Goal: Task Accomplishment & Management: Use online tool/utility

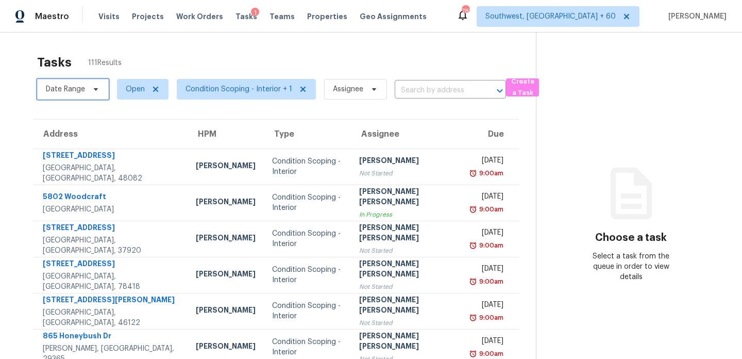
click at [56, 79] on span "Date Range" at bounding box center [73, 89] width 72 height 21
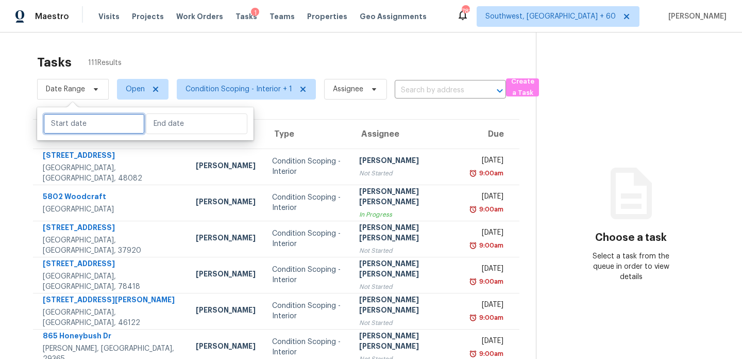
click at [62, 119] on input "text" at bounding box center [94, 123] width 102 height 21
select select "7"
select select "2025"
select select "8"
select select "2025"
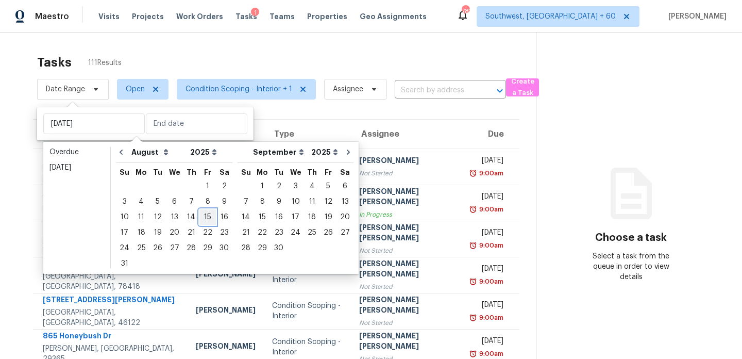
click at [199, 219] on div "15" at bounding box center [207, 217] width 16 height 14
type input "[DATE]"
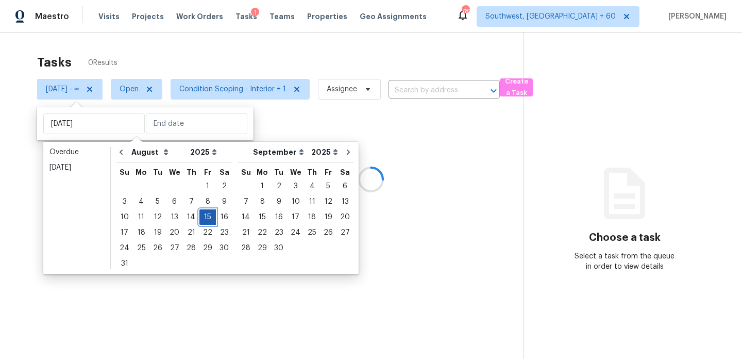
click at [199, 219] on div "15" at bounding box center [207, 217] width 16 height 14
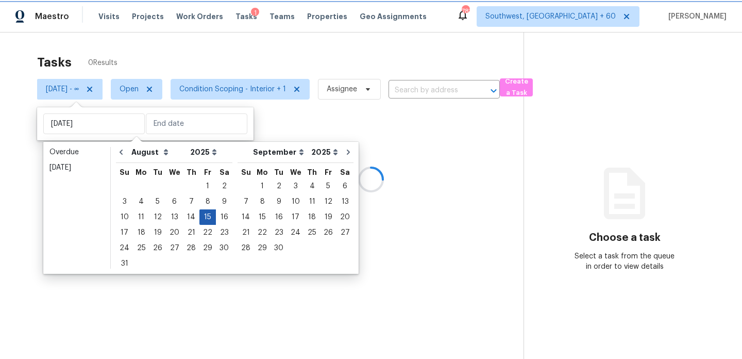
type input "[DATE]"
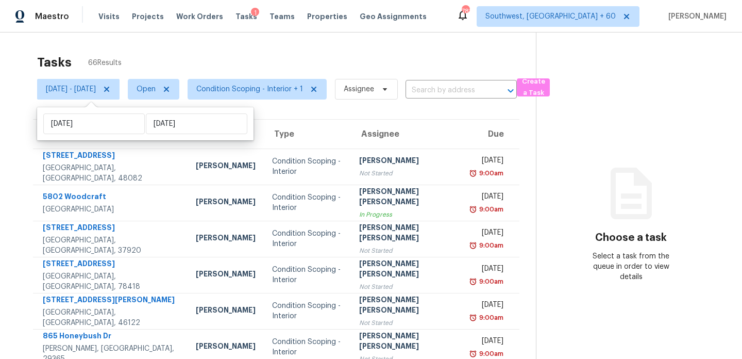
click at [229, 41] on div "Tasks 66 Results [DATE] - [DATE] Open Condition Scoping - Interior + 1 Assignee…" at bounding box center [371, 284] width 742 height 505
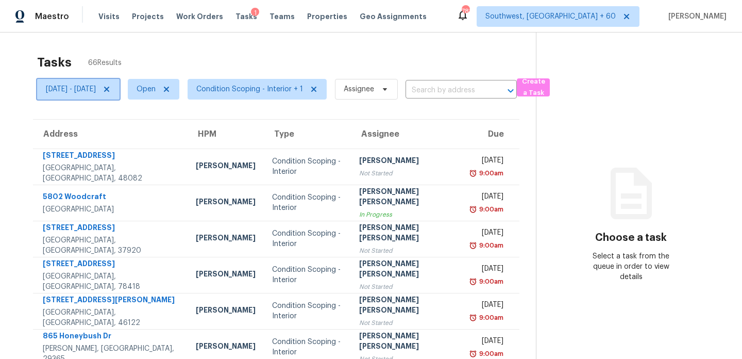
click at [111, 90] on icon at bounding box center [107, 89] width 8 height 8
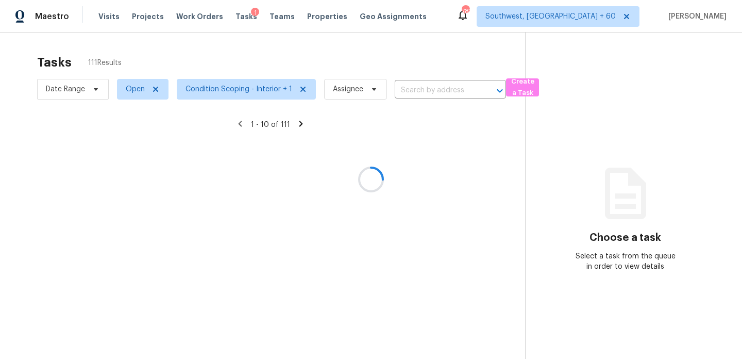
click at [180, 48] on div at bounding box center [371, 179] width 742 height 359
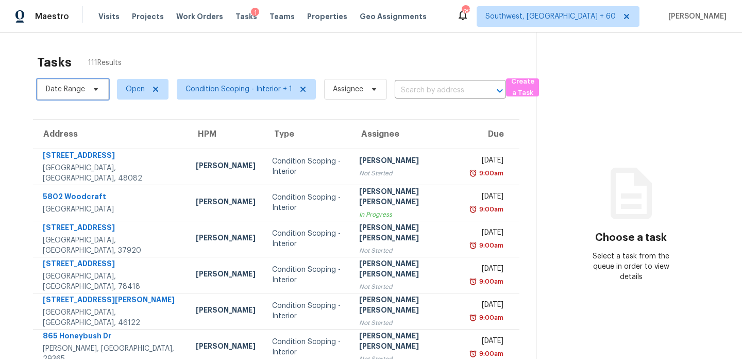
click at [49, 89] on span "Date Range" at bounding box center [65, 89] width 39 height 10
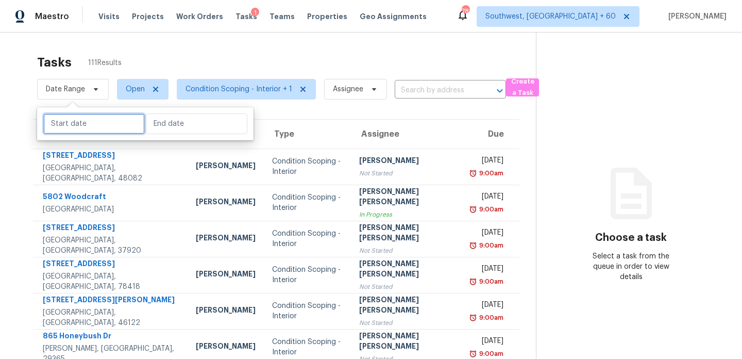
click at [65, 130] on input "text" at bounding box center [94, 123] width 102 height 21
select select "7"
select select "2025"
select select "8"
select select "2025"
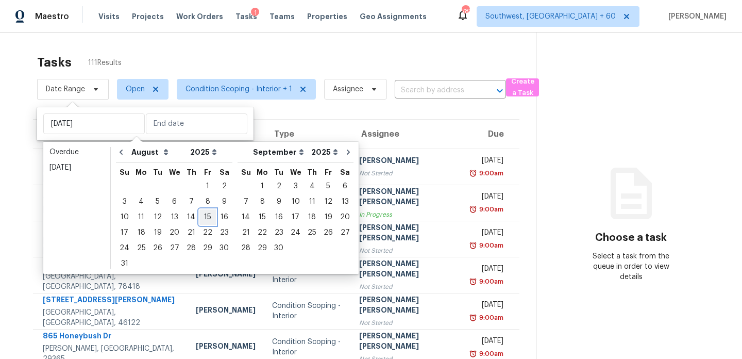
click at [200, 220] on div "15" at bounding box center [207, 217] width 16 height 14
type input "[DATE]"
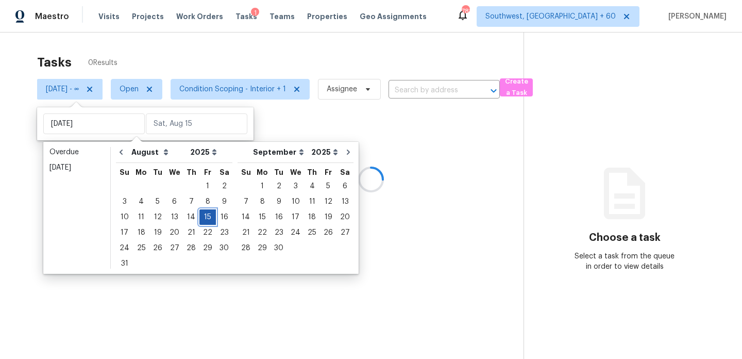
click at [200, 220] on div "15" at bounding box center [207, 217] width 16 height 14
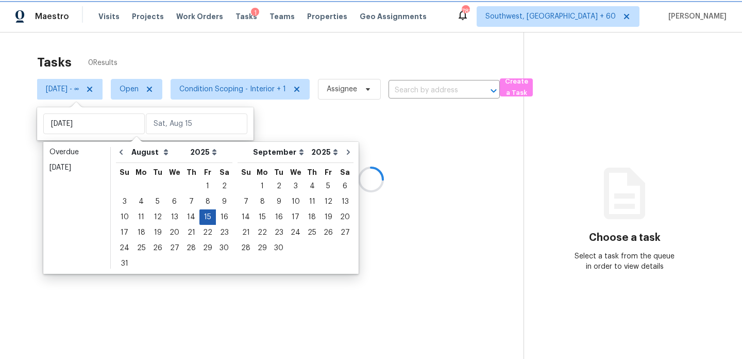
type input "[DATE]"
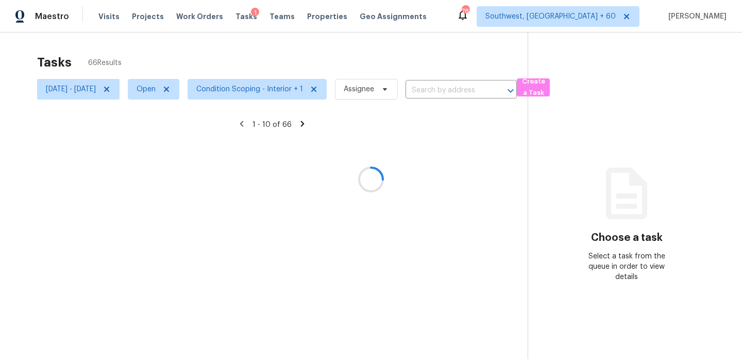
click at [283, 47] on div at bounding box center [371, 179] width 742 height 359
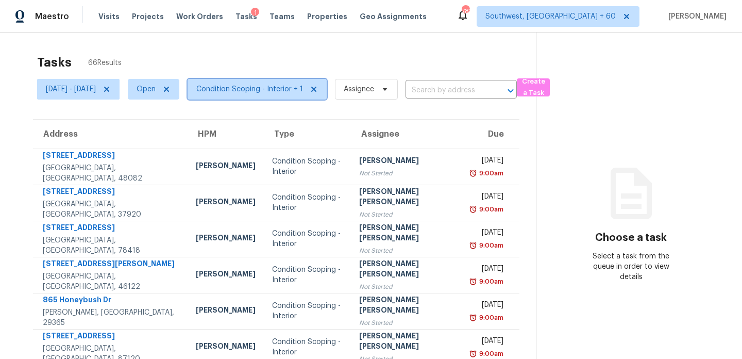
click at [273, 88] on span "Condition Scoping - Interior + 1" at bounding box center [249, 89] width 107 height 10
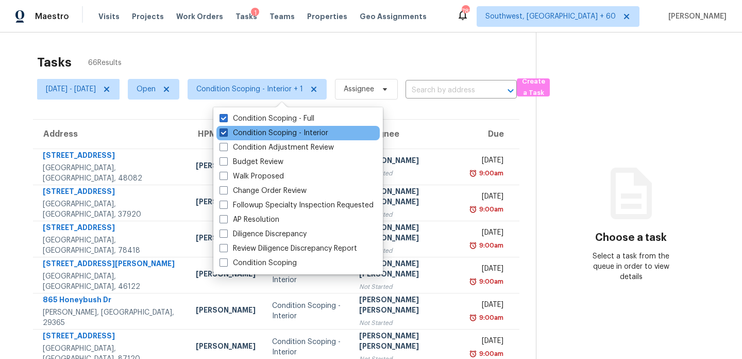
click at [274, 130] on label "Condition Scoping - Interior" at bounding box center [274, 133] width 109 height 10
click at [226, 130] on input "Condition Scoping - Interior" at bounding box center [223, 131] width 7 height 7
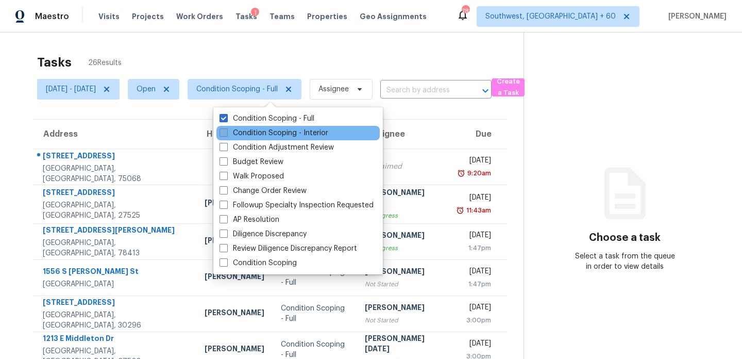
click at [307, 132] on label "Condition Scoping - Interior" at bounding box center [274, 133] width 109 height 10
click at [226, 132] on input "Condition Scoping - Interior" at bounding box center [223, 131] width 7 height 7
checkbox input "true"
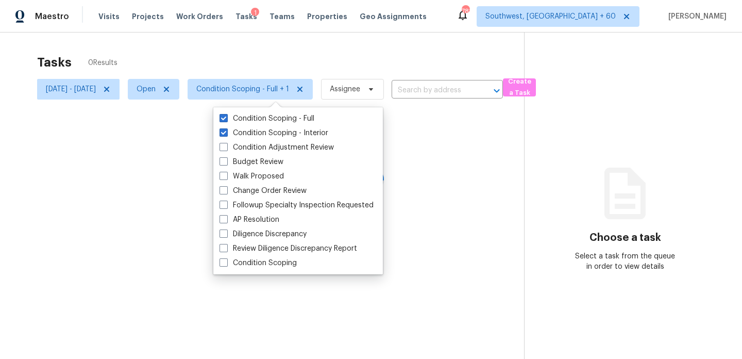
click at [359, 52] on div "Tasks 0 Results" at bounding box center [280, 62] width 487 height 27
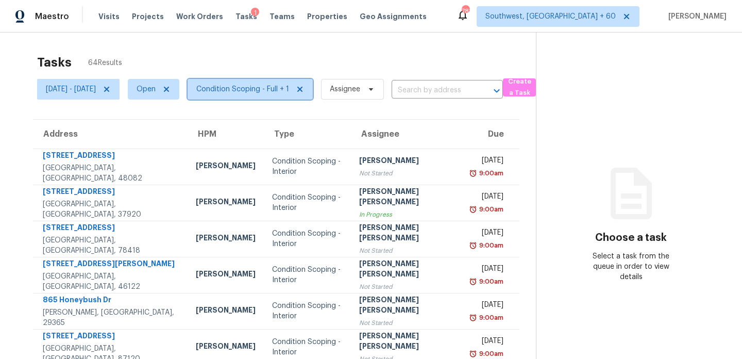
click at [289, 88] on span "Condition Scoping - Full + 1" at bounding box center [242, 89] width 93 height 10
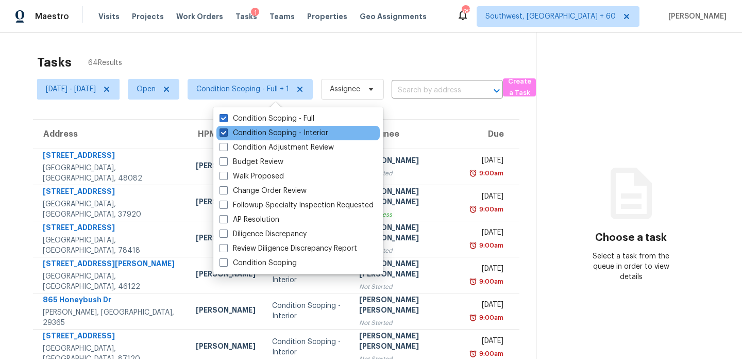
click at [271, 133] on label "Condition Scoping - Interior" at bounding box center [274, 133] width 109 height 10
click at [226, 133] on input "Condition Scoping - Interior" at bounding box center [223, 131] width 7 height 7
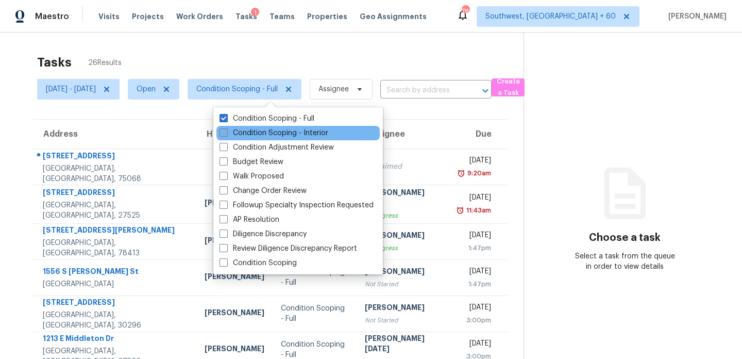
click at [271, 133] on label "Condition Scoping - Interior" at bounding box center [274, 133] width 109 height 10
click at [226, 133] on input "Condition Scoping - Interior" at bounding box center [223, 131] width 7 height 7
checkbox input "true"
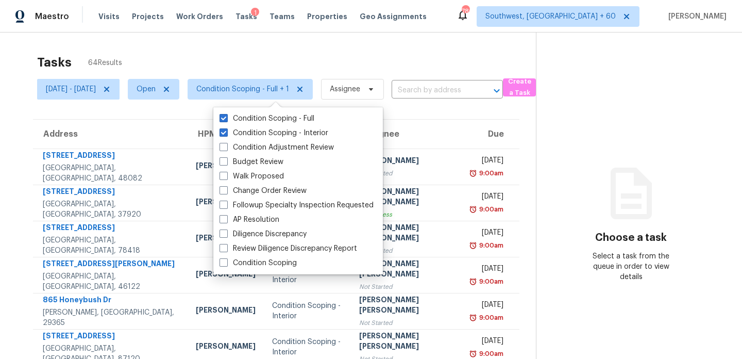
click at [325, 41] on div "Tasks 64 Results [DATE] - [DATE] Open Condition Scoping - Full + 1 Assignee ​ C…" at bounding box center [371, 284] width 742 height 505
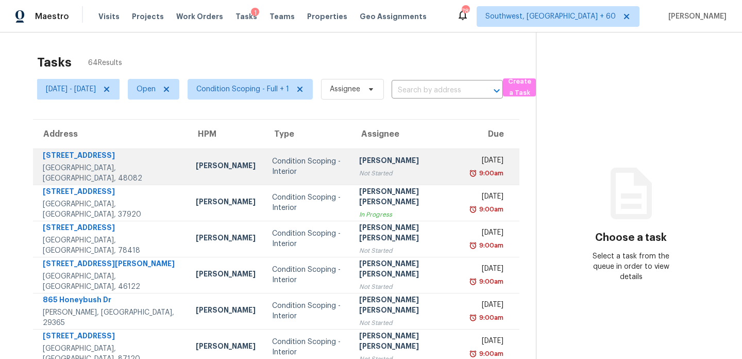
click at [312, 167] on div "Condition Scoping - Interior" at bounding box center [307, 166] width 71 height 21
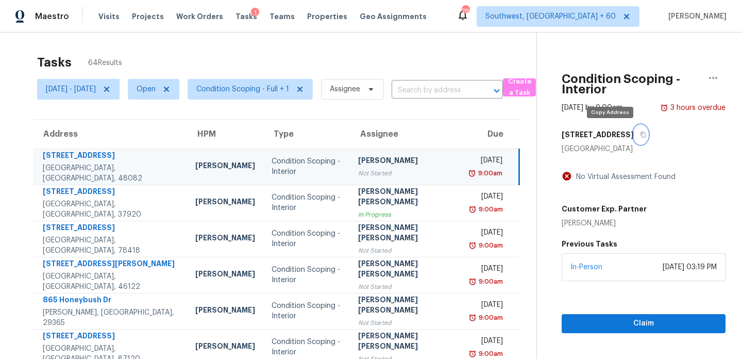
click at [640, 132] on icon "button" at bounding box center [643, 134] width 6 height 6
click at [444, 90] on input "text" at bounding box center [433, 90] width 82 height 16
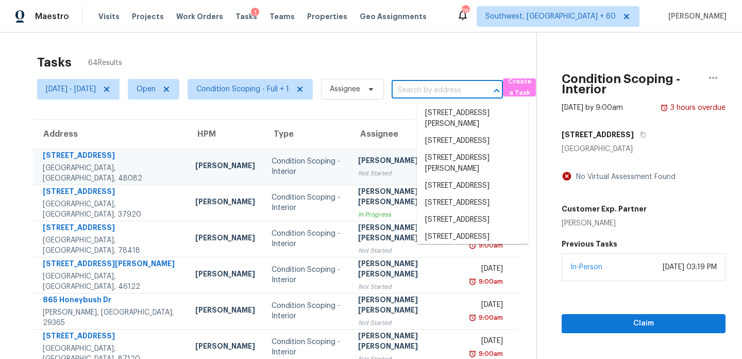
paste input "[STREET_ADDRESS]"
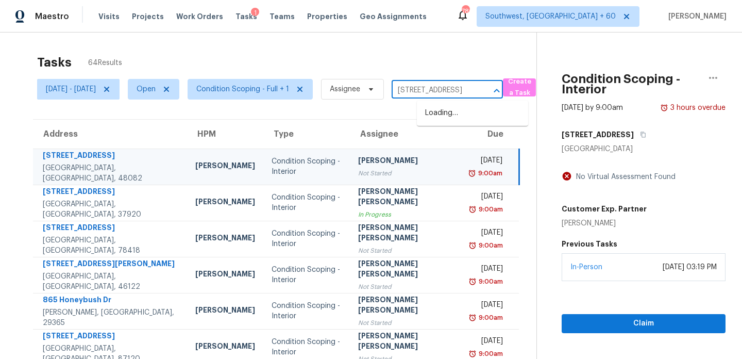
scroll to position [0, 68]
type input "[STREET_ADDRESS]"
click at [479, 122] on li "[STREET_ADDRESS]" at bounding box center [472, 113] width 111 height 17
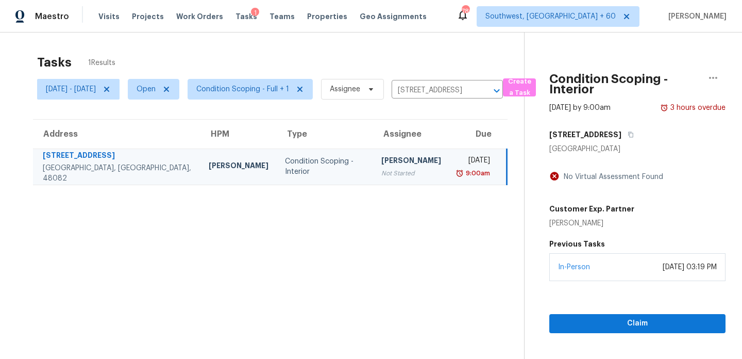
click at [458, 168] on div "9:00am" at bounding box center [474, 173] width 32 height 10
